Goal: Task Accomplishment & Management: Use online tool/utility

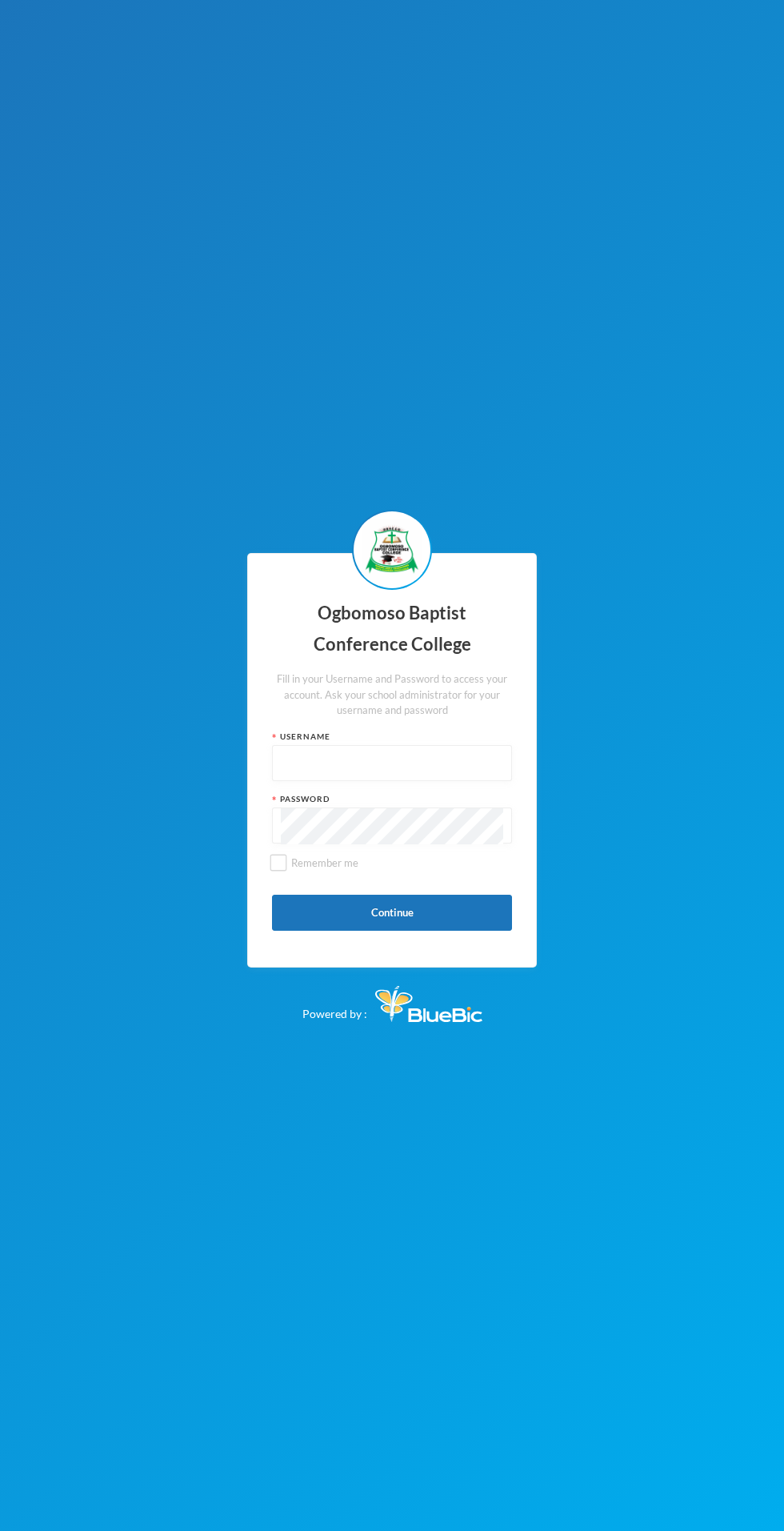
click at [411, 782] on input "text" at bounding box center [392, 764] width 222 height 36
type input "Obacco020"
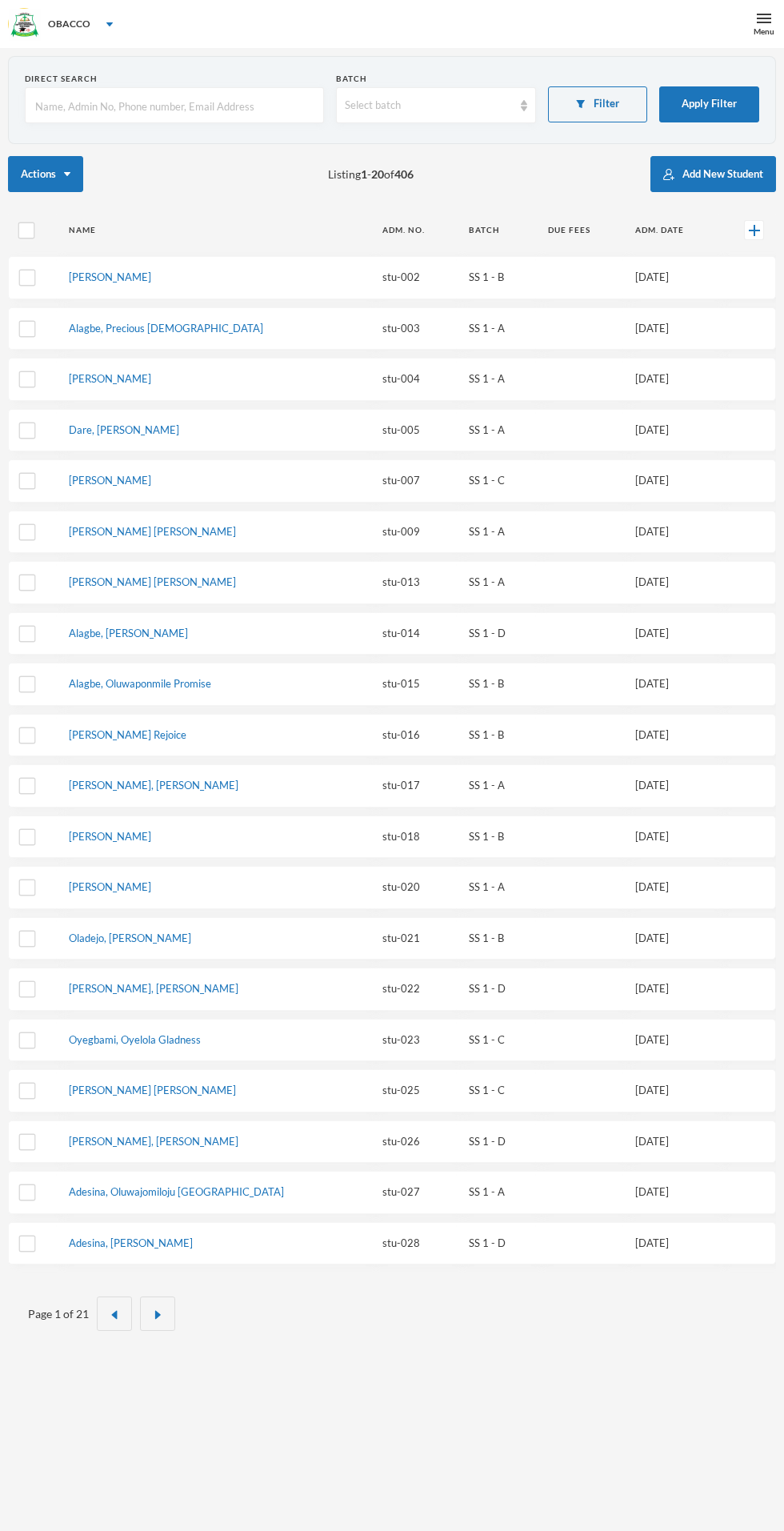
click at [744, 14] on div "Menu" at bounding box center [764, 24] width 40 height 48
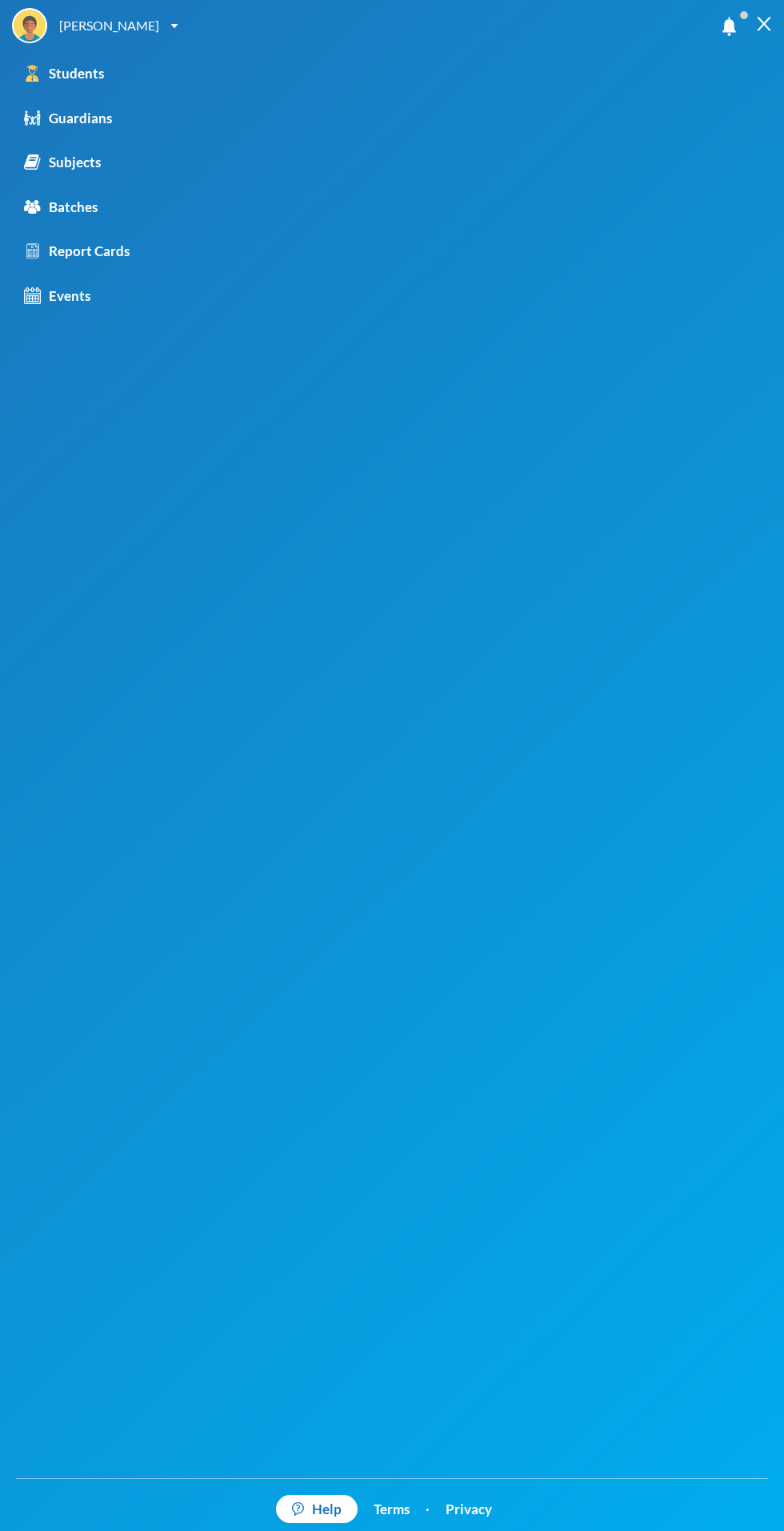
click at [109, 246] on div "Report Cards" at bounding box center [76, 252] width 106 height 21
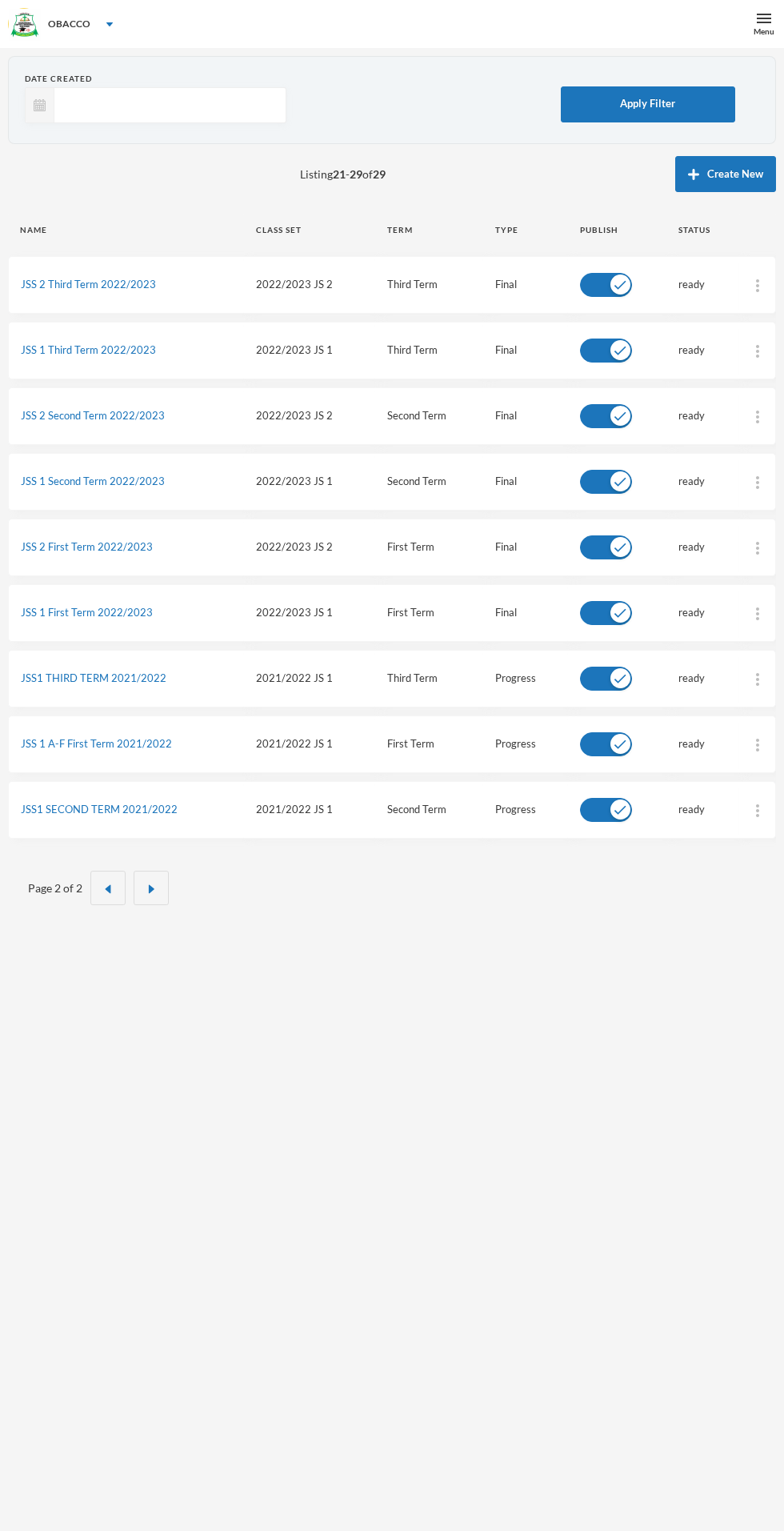
click at [140, 888] on button "button" at bounding box center [151, 888] width 35 height 34
click at [107, 884] on img "button" at bounding box center [108, 889] width 10 height 10
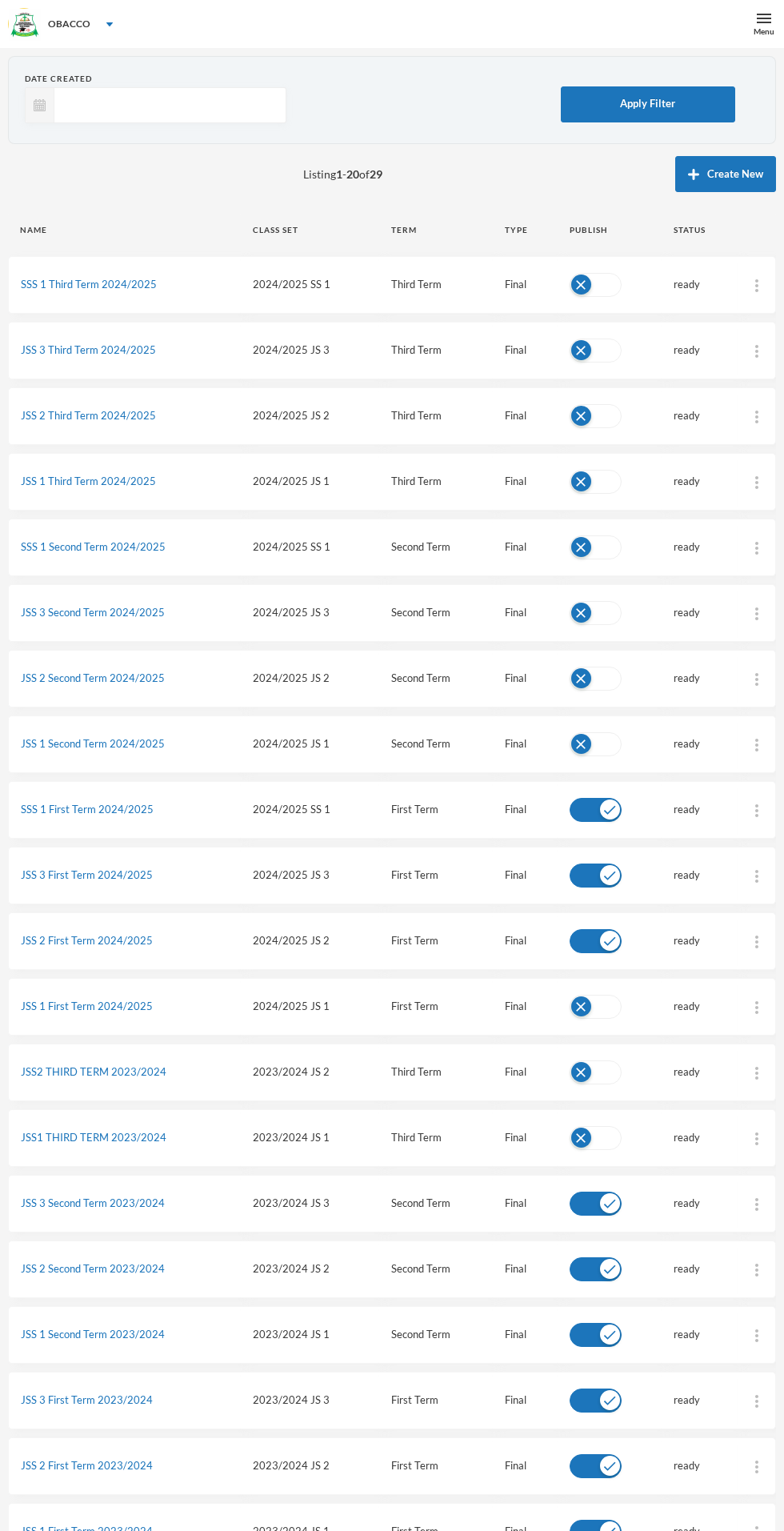
click at [119, 345] on link "JSS 3 Third Term 2024/2025" at bounding box center [89, 349] width 135 height 12
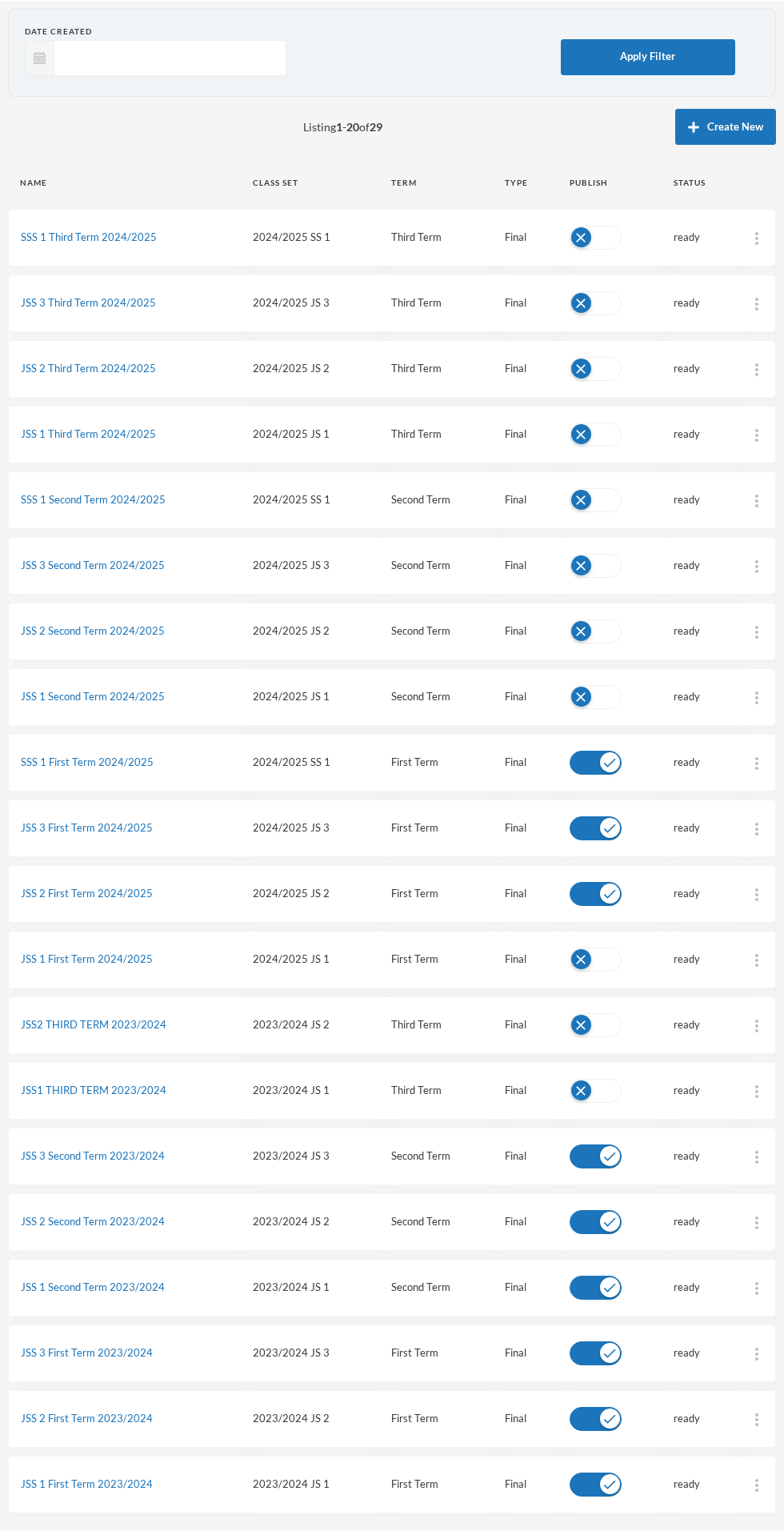
click at [98, 827] on link "JSS 3 First Term 2024/2025" at bounding box center [87, 827] width 132 height 12
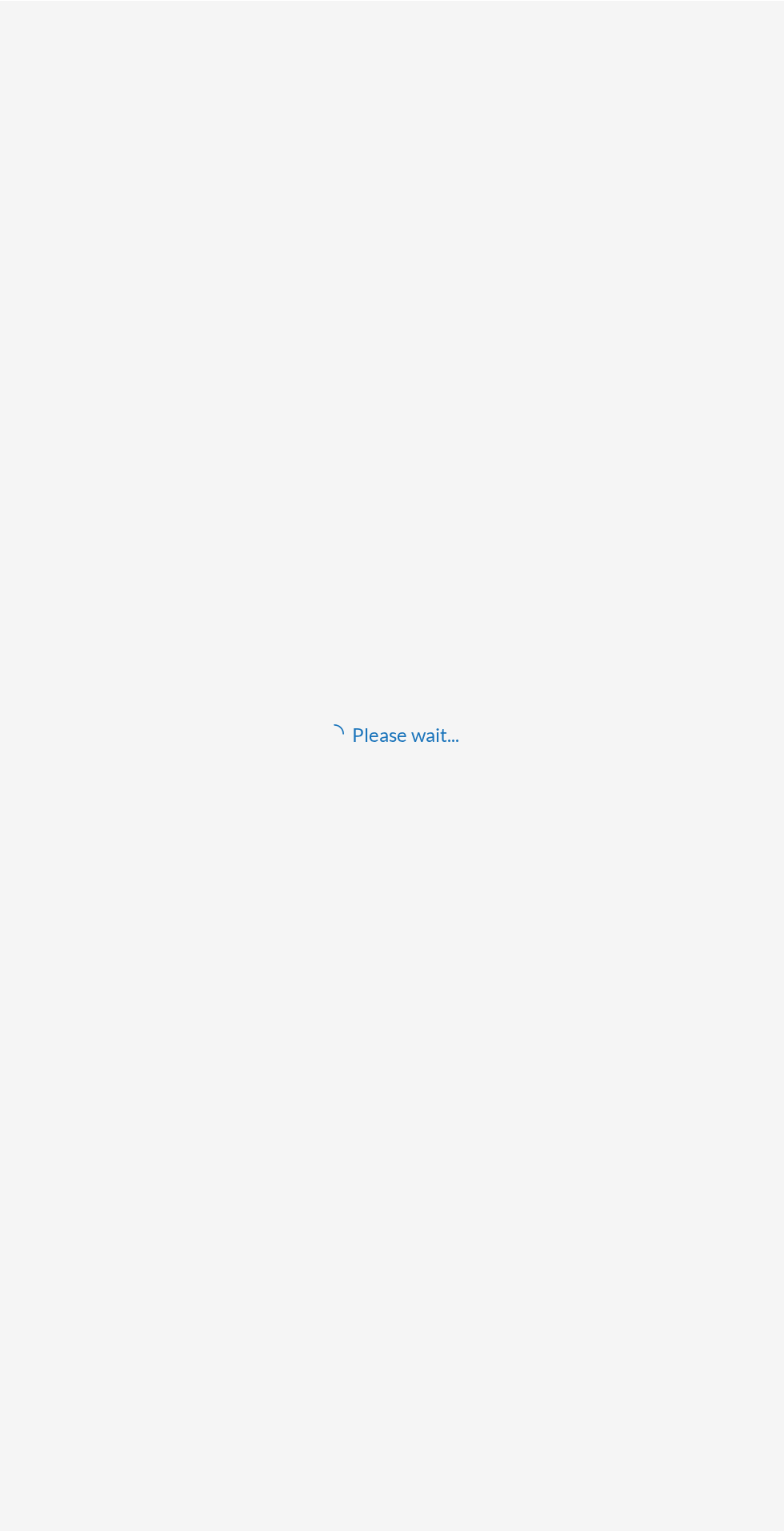
click at [101, 815] on div "Please wait..." at bounding box center [392, 734] width 769 height 1451
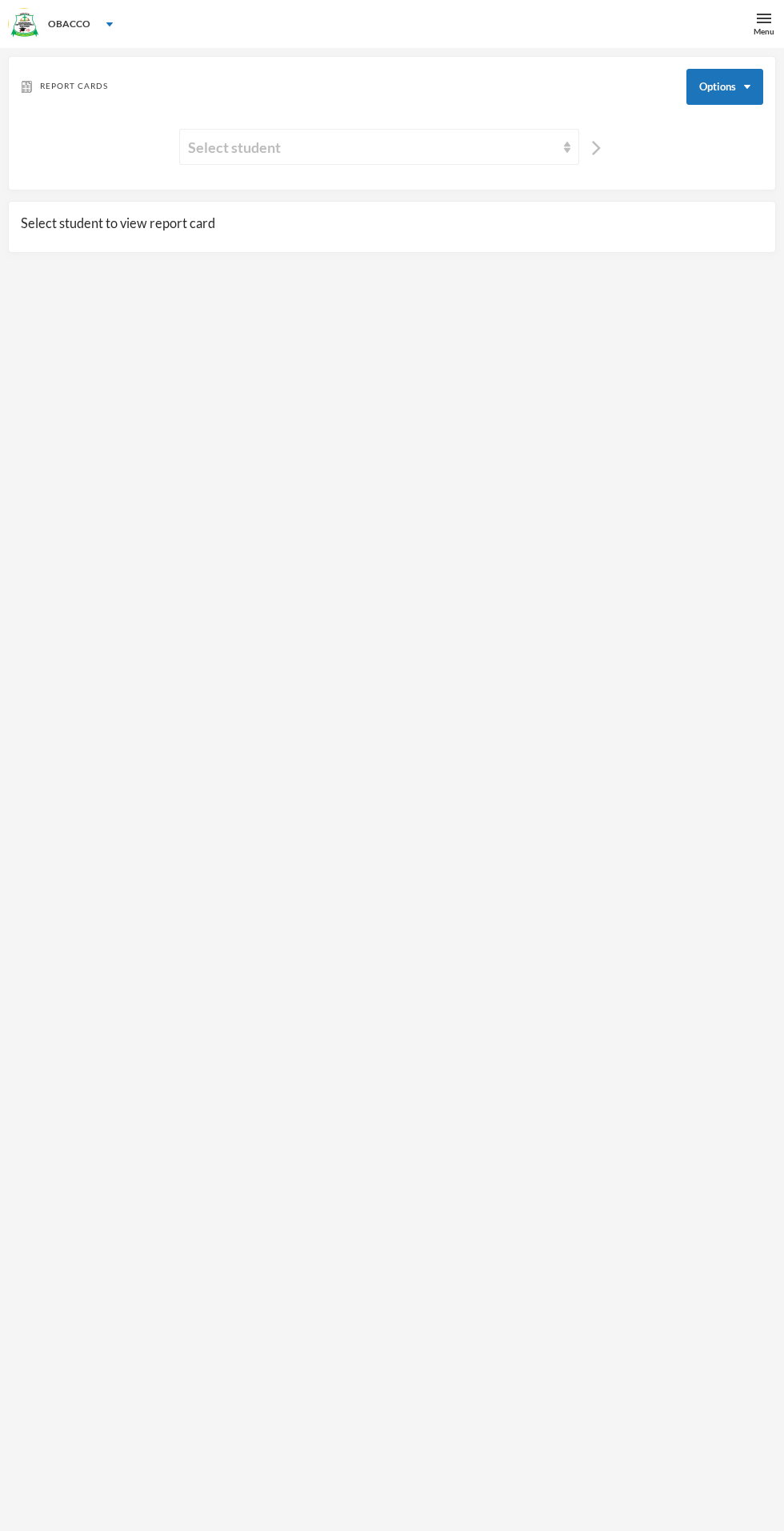
click at [457, 147] on div "Select student" at bounding box center [372, 147] width 368 height 22
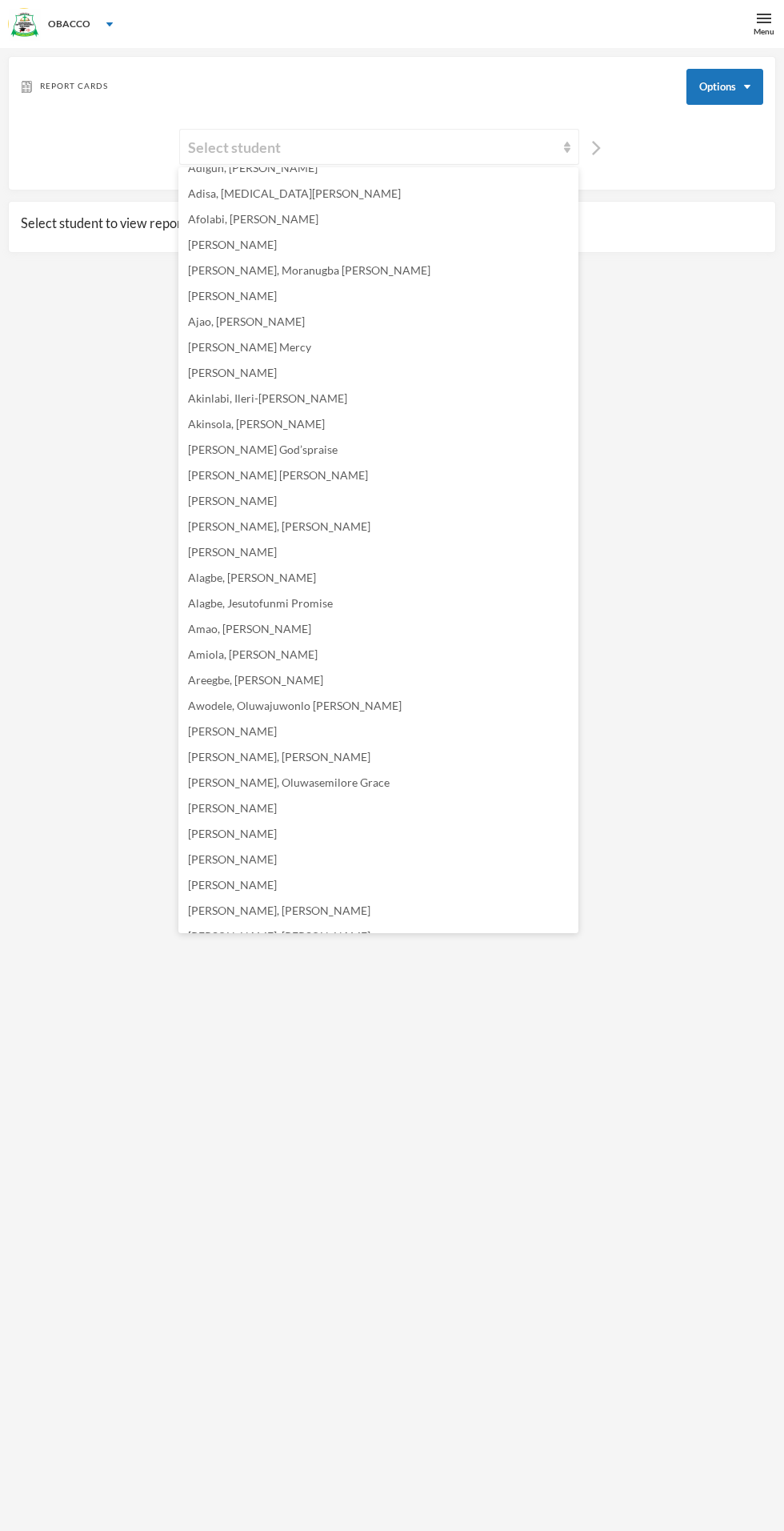
scroll to position [734, 0]
click at [363, 640] on li "Amiola, [PERSON_NAME]" at bounding box center [379, 652] width 401 height 26
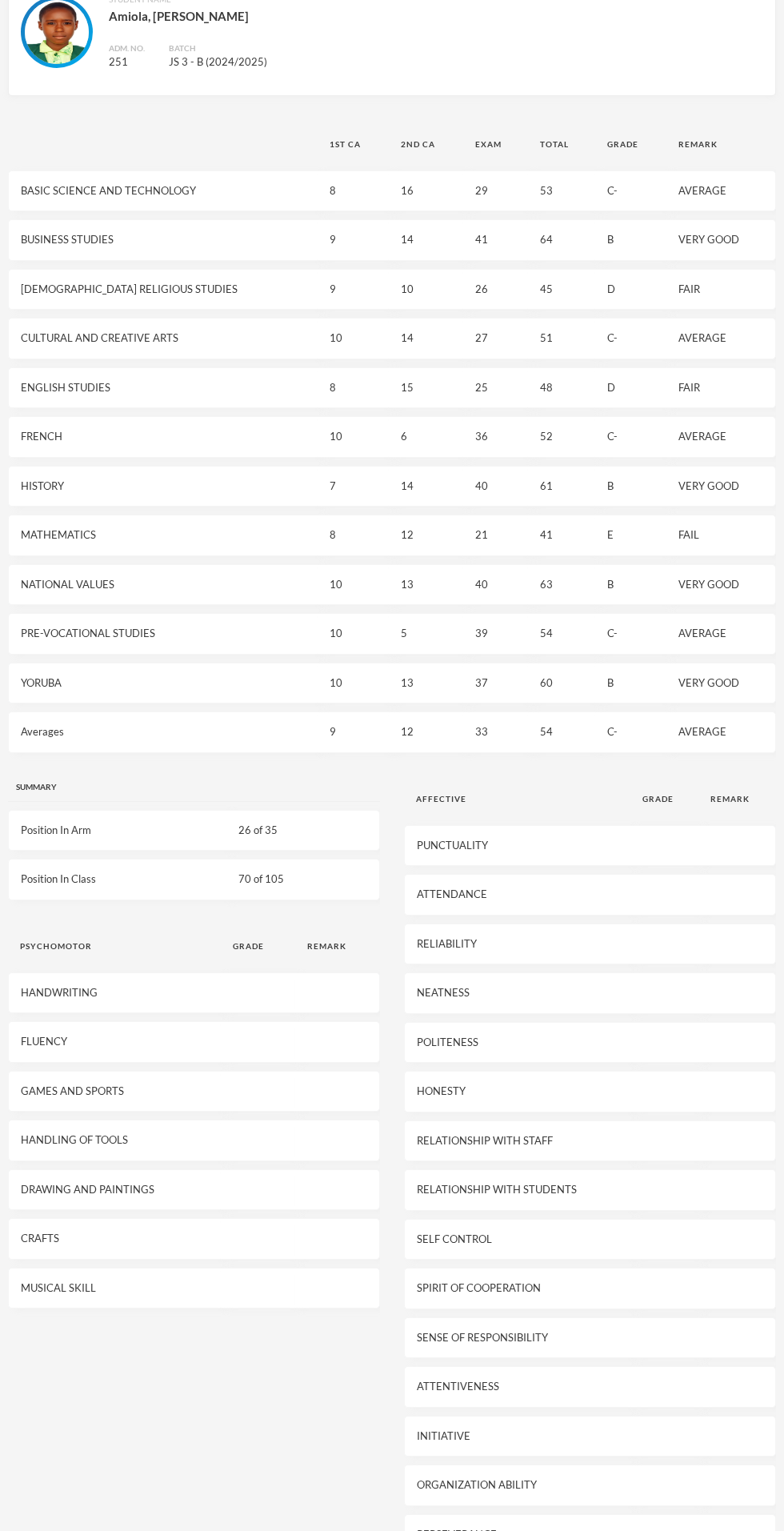
scroll to position [0, 0]
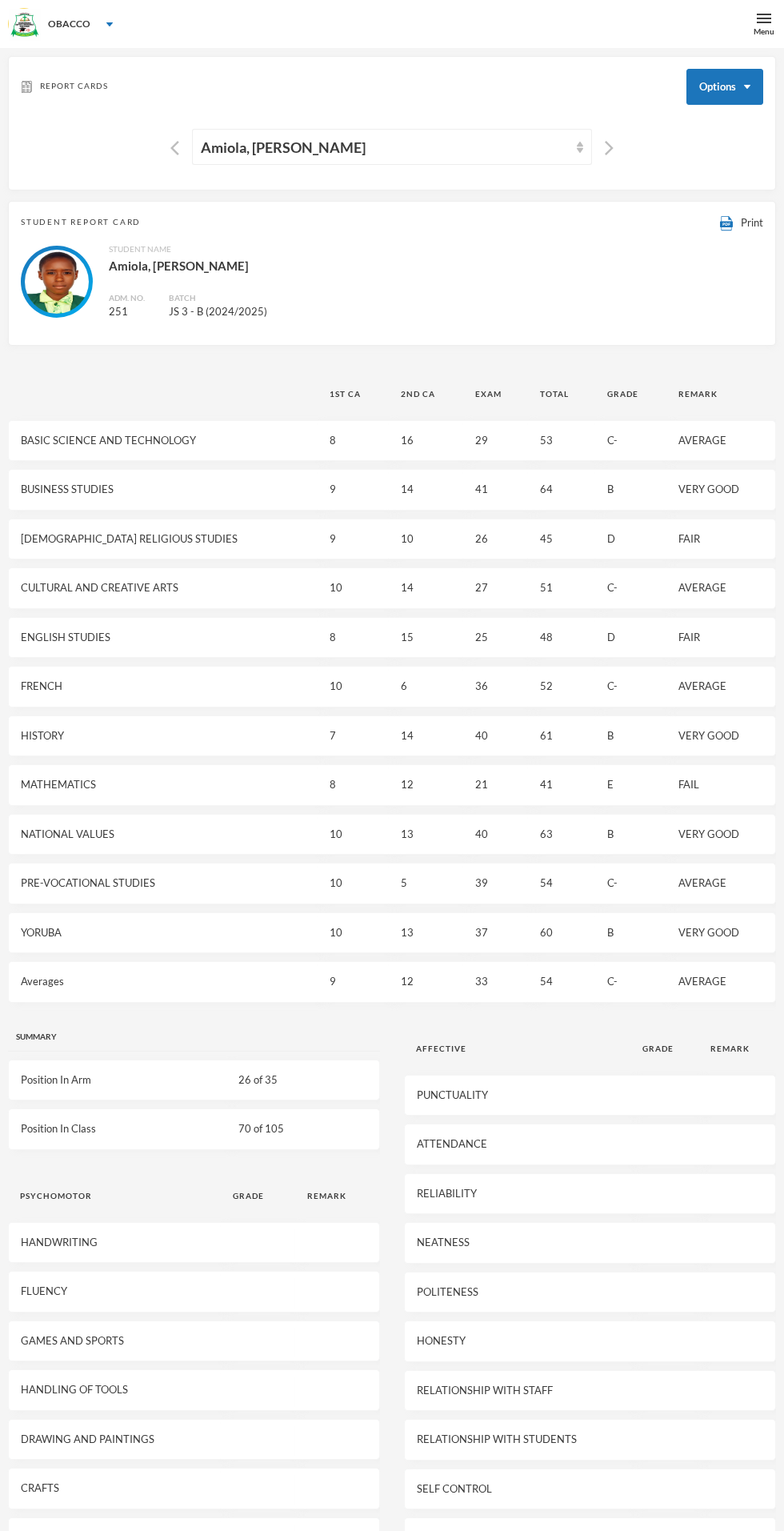
click at [751, 221] on span "Print" at bounding box center [752, 222] width 22 height 12
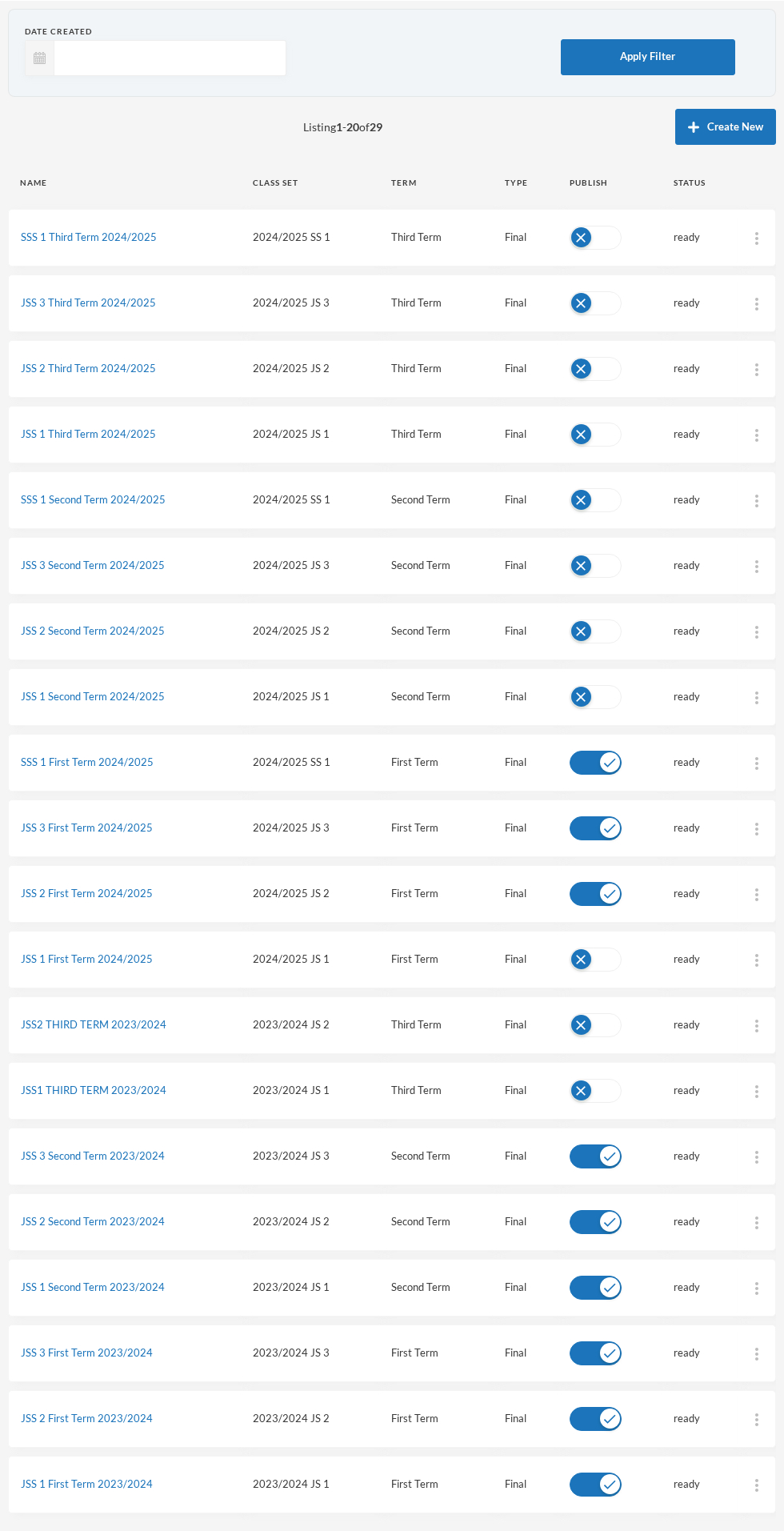
scroll to position [47, 0]
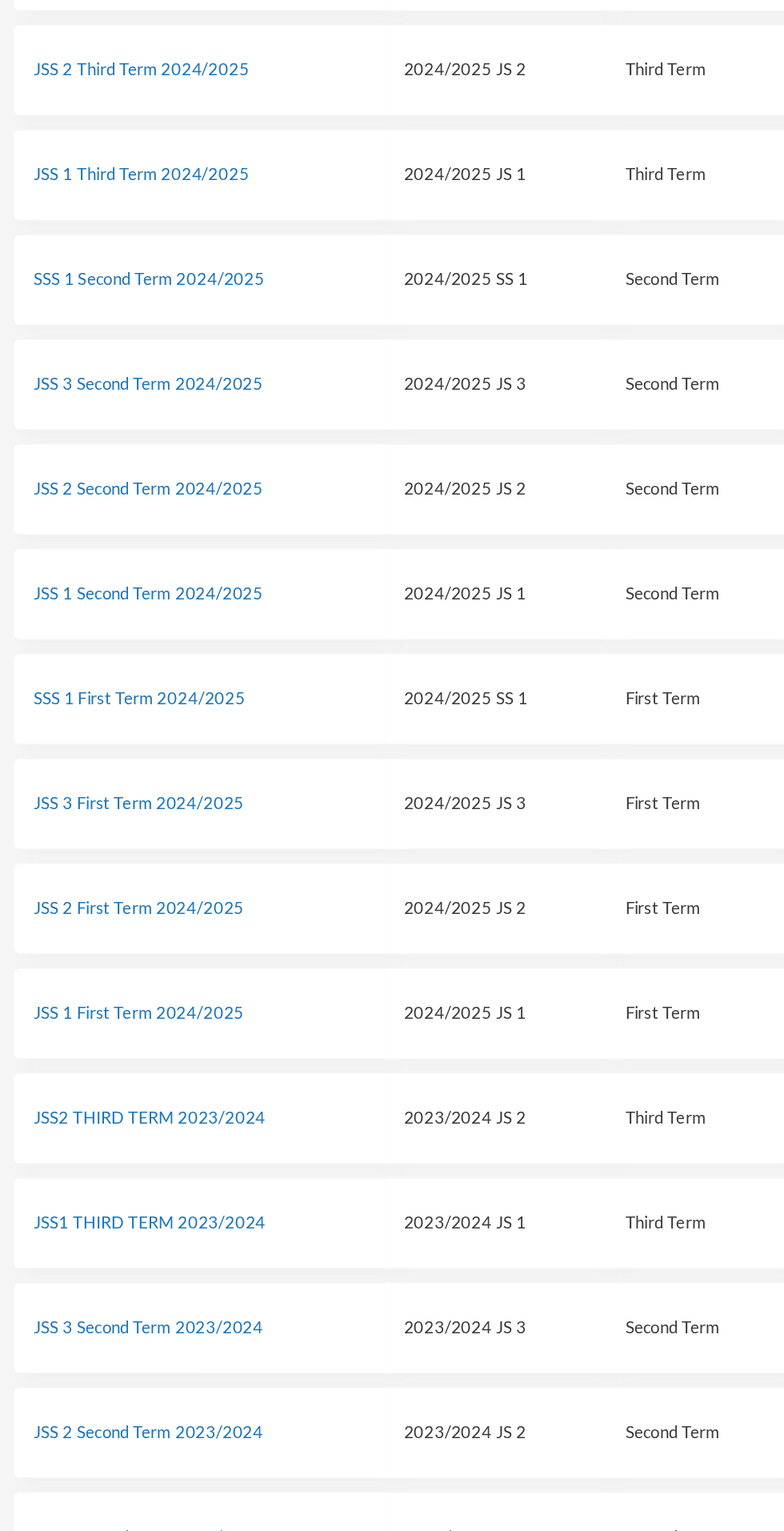
click at [82, 565] on link "JSS 3 Second Term 2024/2025" at bounding box center [93, 566] width 144 height 12
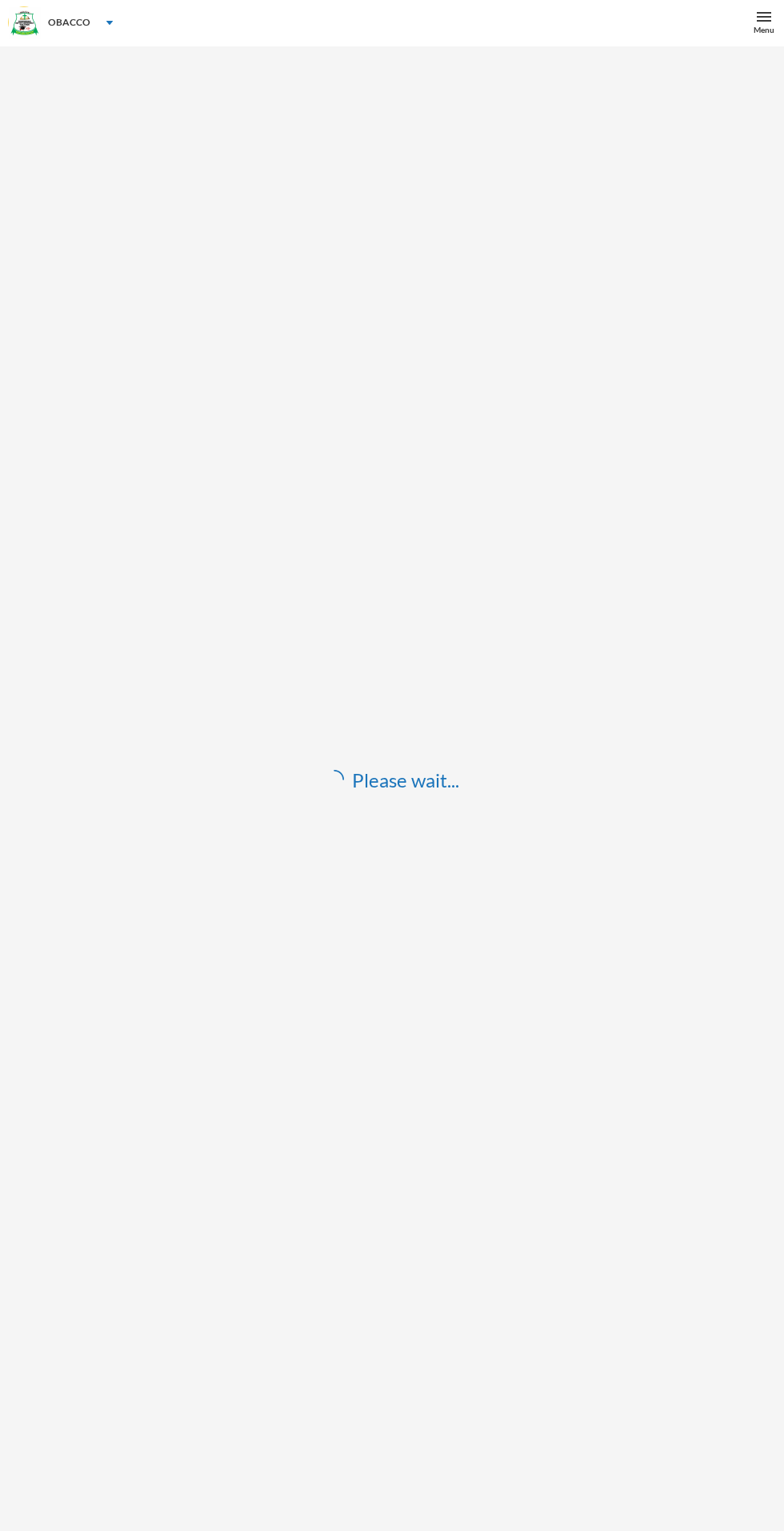
scroll to position [1, 0]
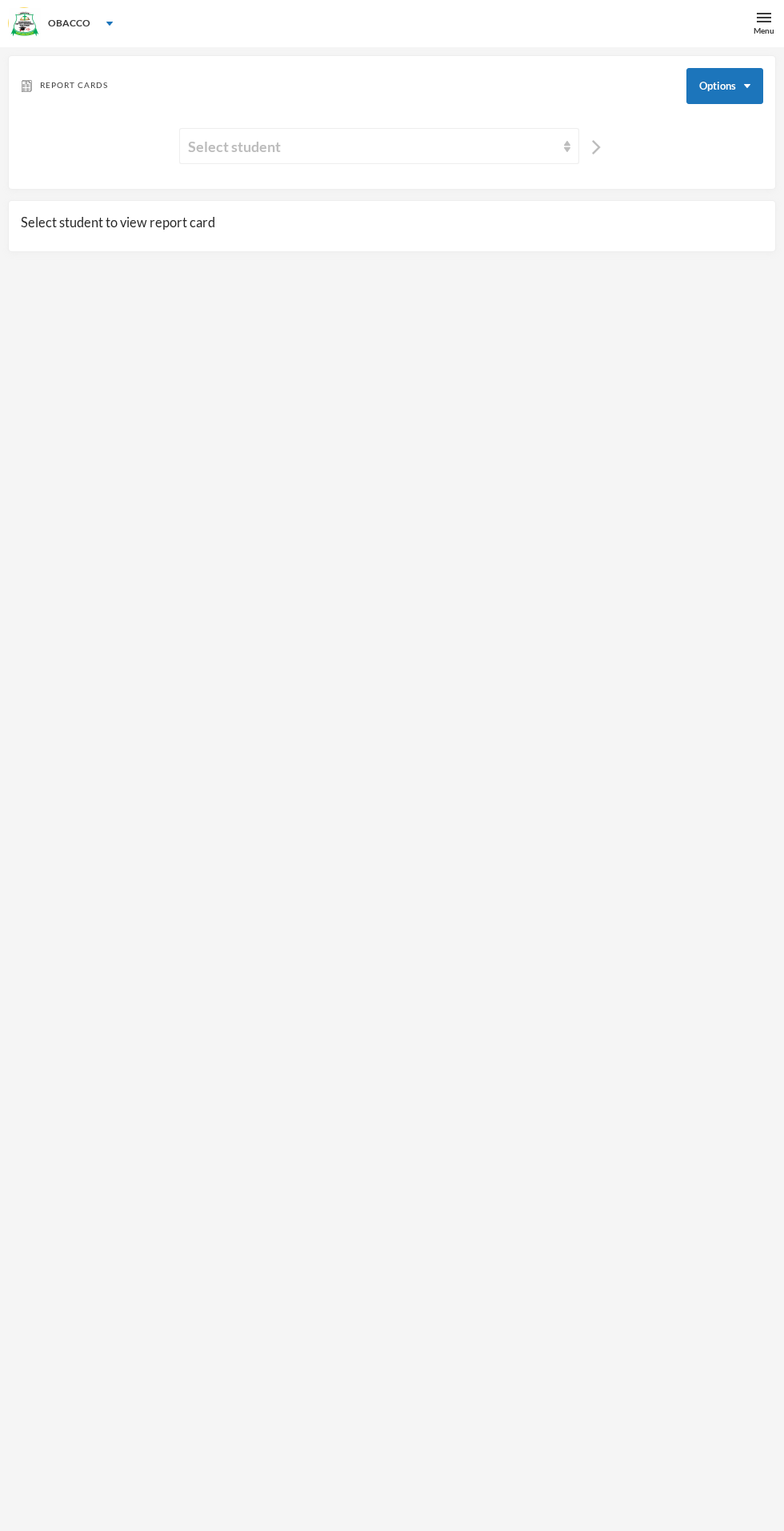
click at [331, 142] on div "Select student" at bounding box center [372, 146] width 368 height 22
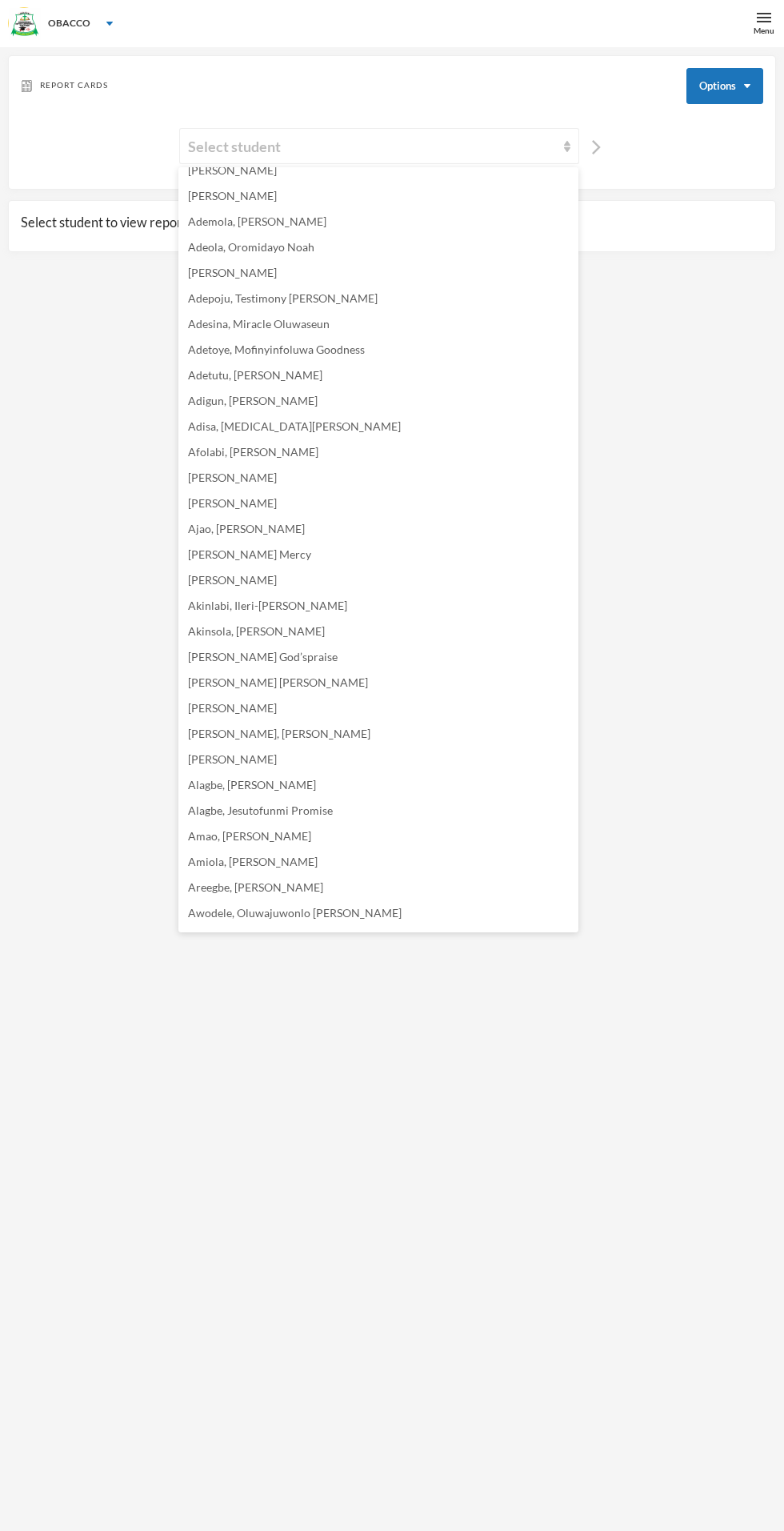
scroll to position [426, 0]
click at [402, 859] on li "Amiola, [PERSON_NAME]" at bounding box center [379, 858] width 401 height 26
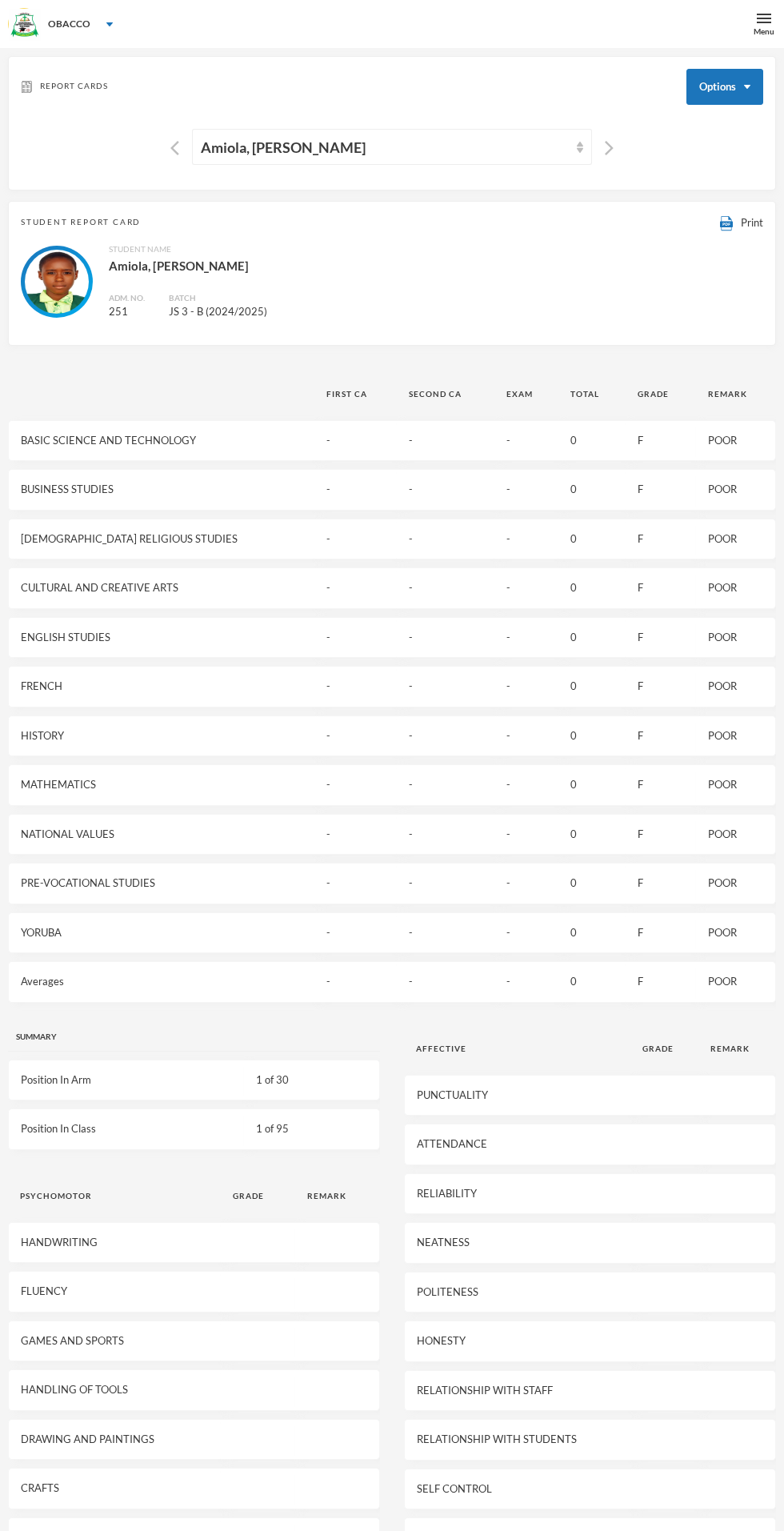
scroll to position [609, 0]
